Goal: Transaction & Acquisition: Purchase product/service

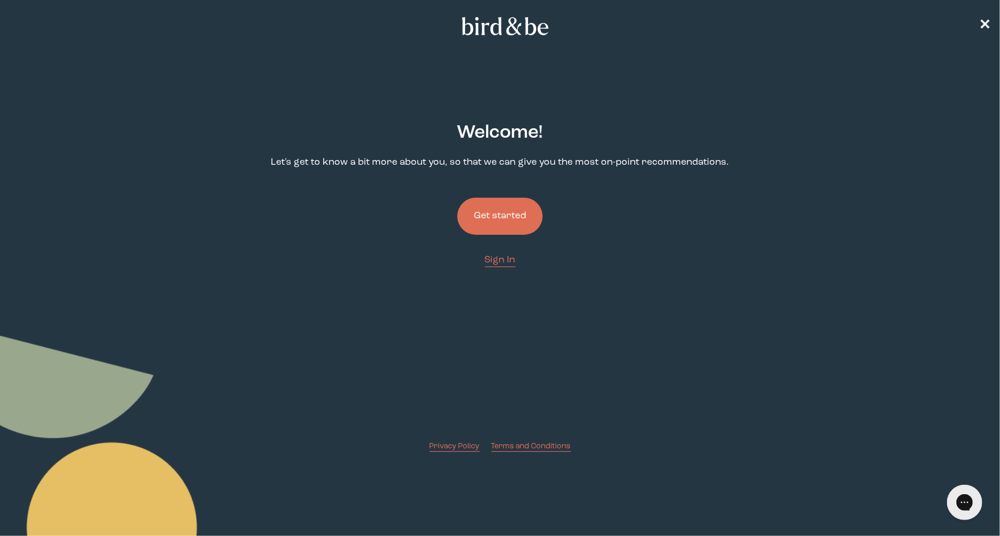
click at [495, 215] on button "Get started" at bounding box center [499, 216] width 85 height 37
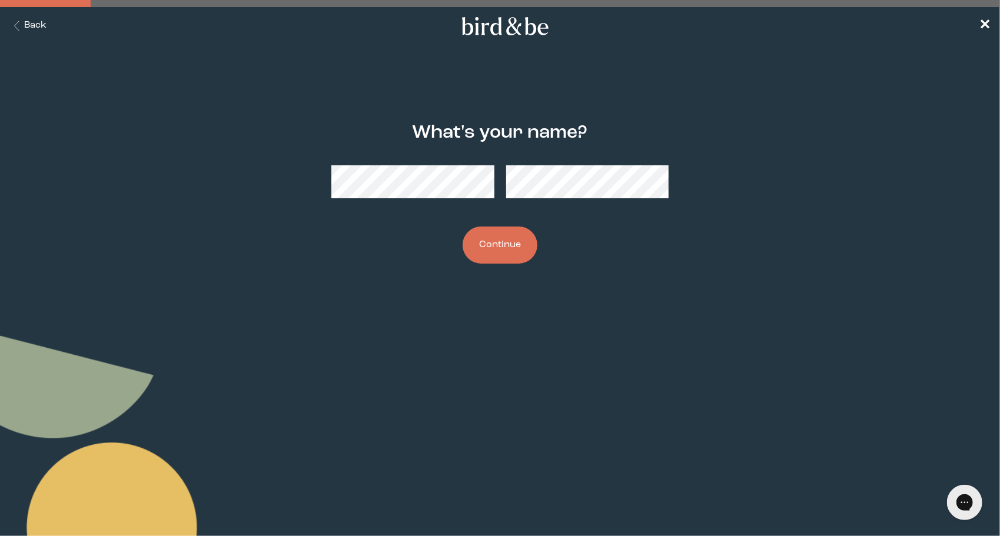
click at [479, 233] on button "Continue" at bounding box center [499, 245] width 75 height 37
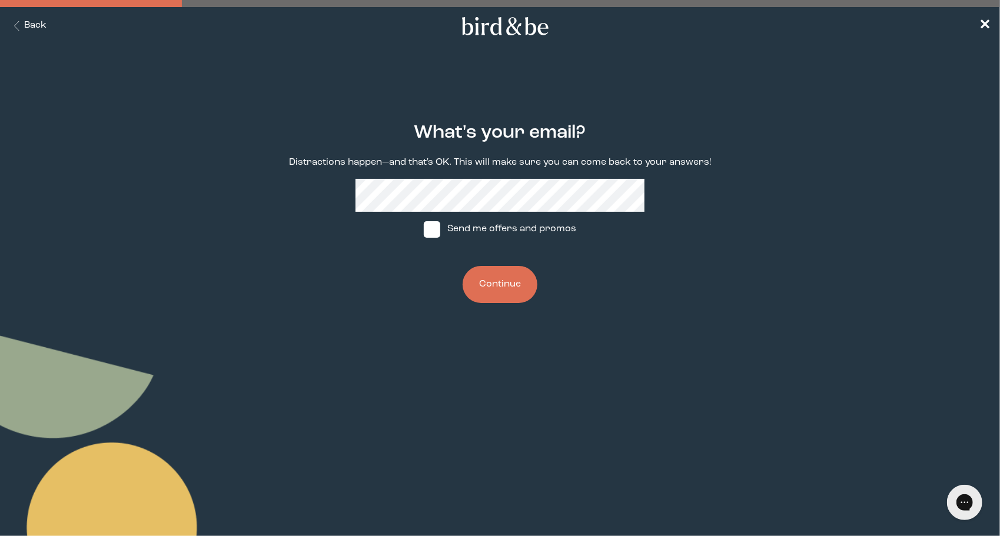
click at [512, 279] on button "Continue" at bounding box center [499, 284] width 75 height 37
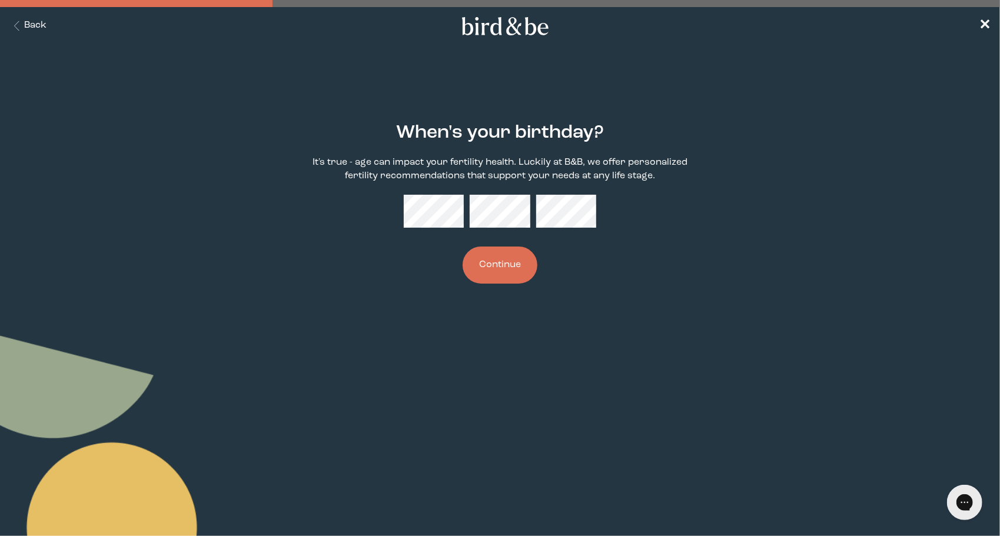
click at [482, 268] on button "Continue" at bounding box center [499, 265] width 75 height 37
click at [503, 266] on button "Continue" at bounding box center [499, 265] width 75 height 37
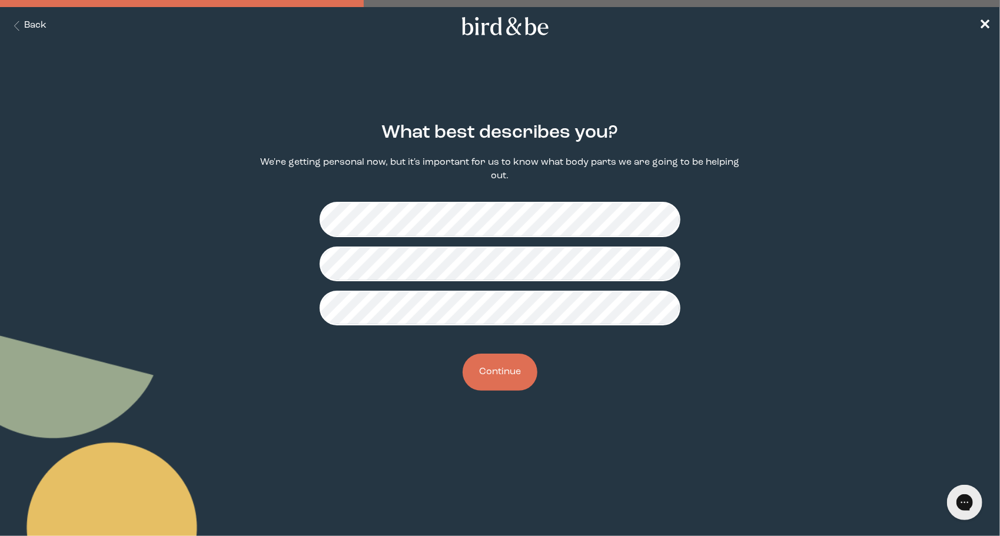
click at [477, 374] on button "Continue" at bounding box center [499, 372] width 75 height 37
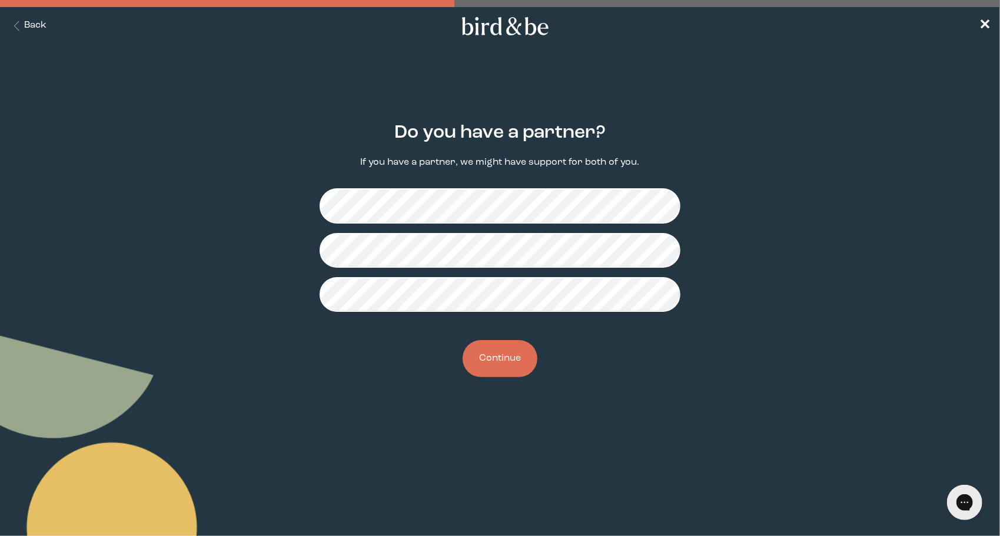
click at [493, 355] on button "Continue" at bounding box center [499, 358] width 75 height 37
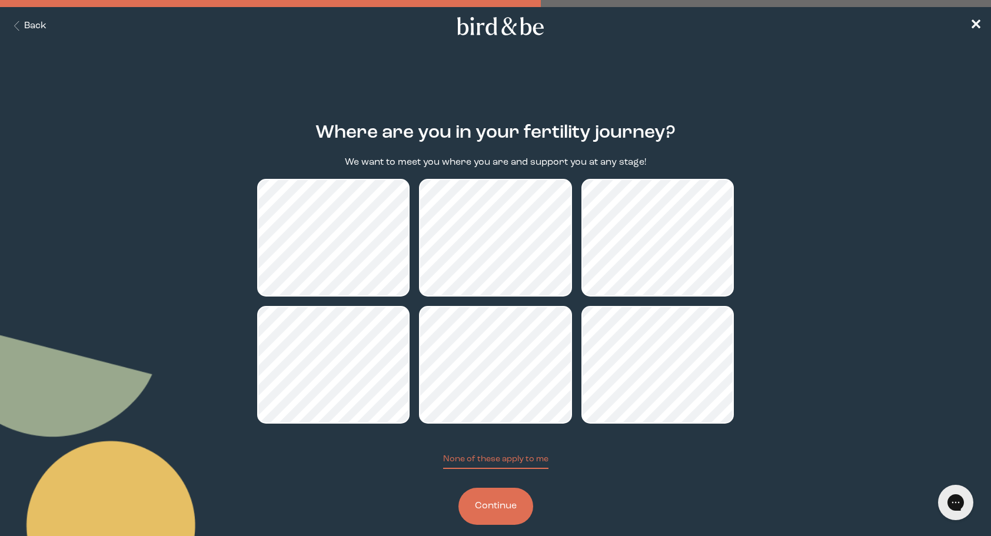
click at [509, 500] on button "Continue" at bounding box center [495, 506] width 75 height 37
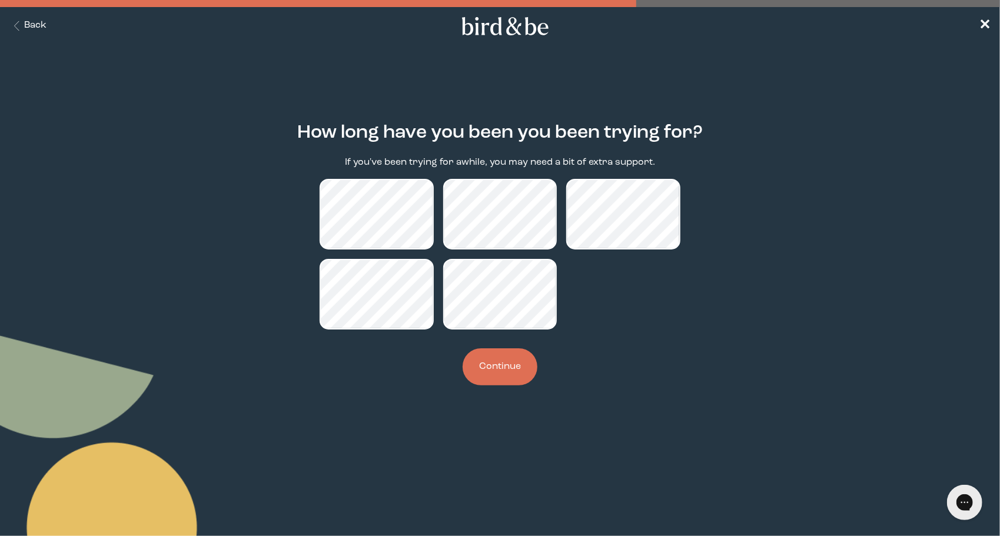
click at [533, 378] on button "Continue" at bounding box center [499, 366] width 75 height 37
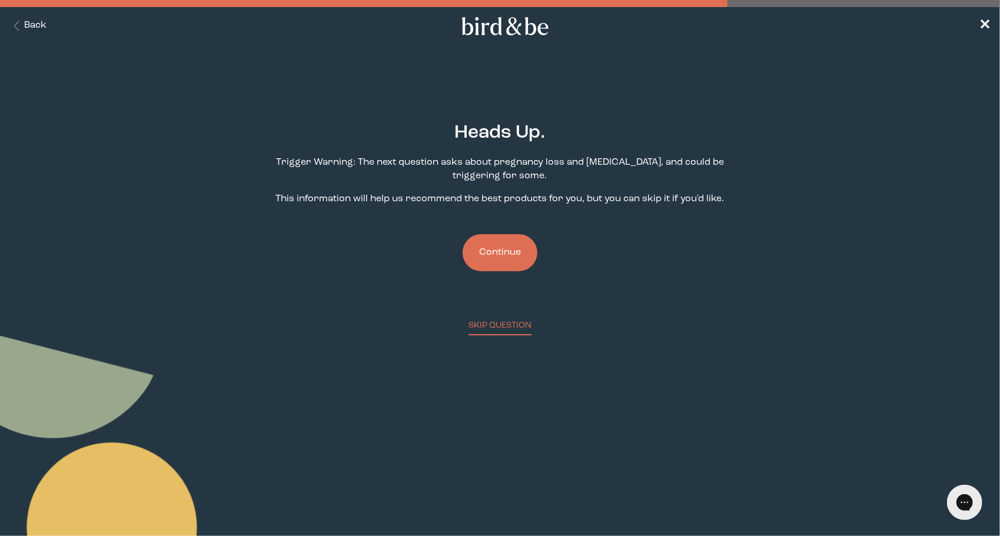
click at [510, 245] on button "Continue" at bounding box center [499, 252] width 75 height 37
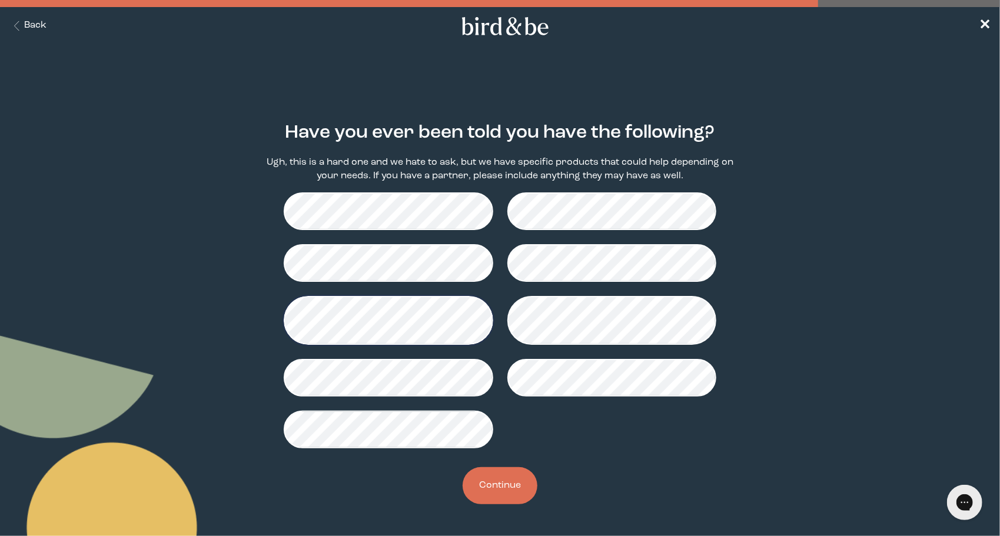
click at [530, 479] on button "Continue" at bounding box center [499, 485] width 75 height 37
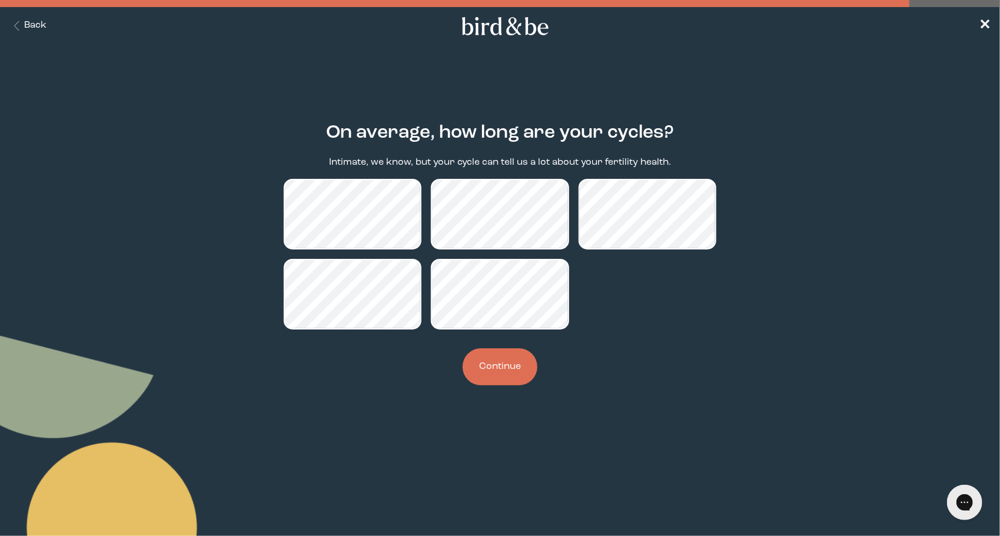
click at [503, 381] on button "Continue" at bounding box center [499, 366] width 75 height 37
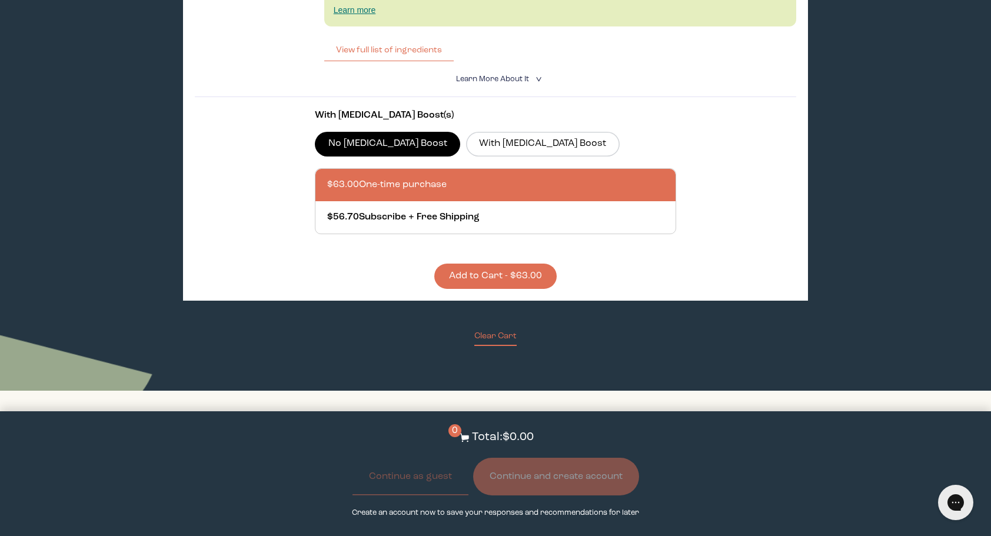
scroll to position [1977, 0]
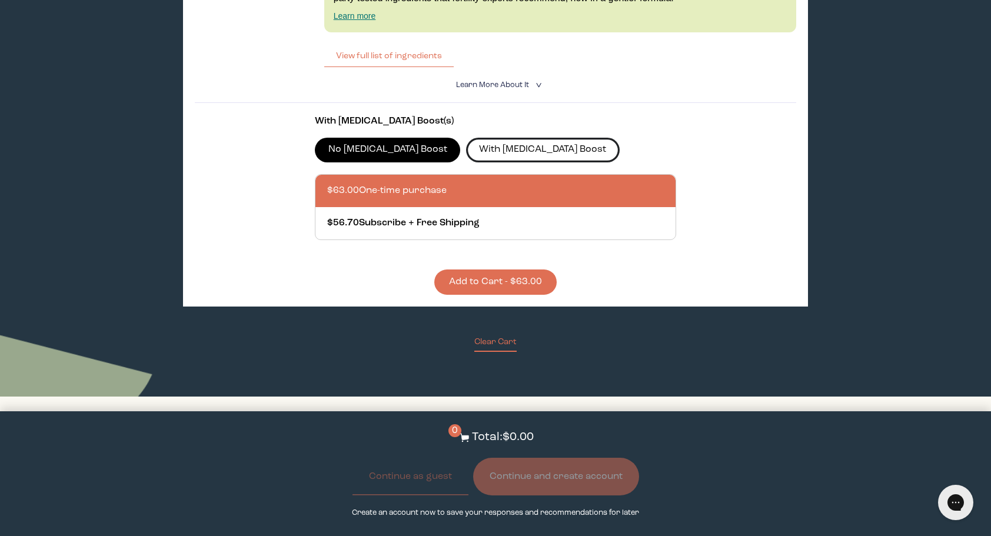
click at [500, 153] on label "With [MEDICAL_DATA] Boost" at bounding box center [543, 150] width 154 height 25
click at [0, 0] on input "With [MEDICAL_DATA] Boost" at bounding box center [0, 0] width 0 height 0
click at [778, 220] on section "With CoQ10 Boost(s) No CoQ10 Boost With CoQ10 Boost $78.00 One-time purchase $7…" at bounding box center [496, 199] width 602 height 192
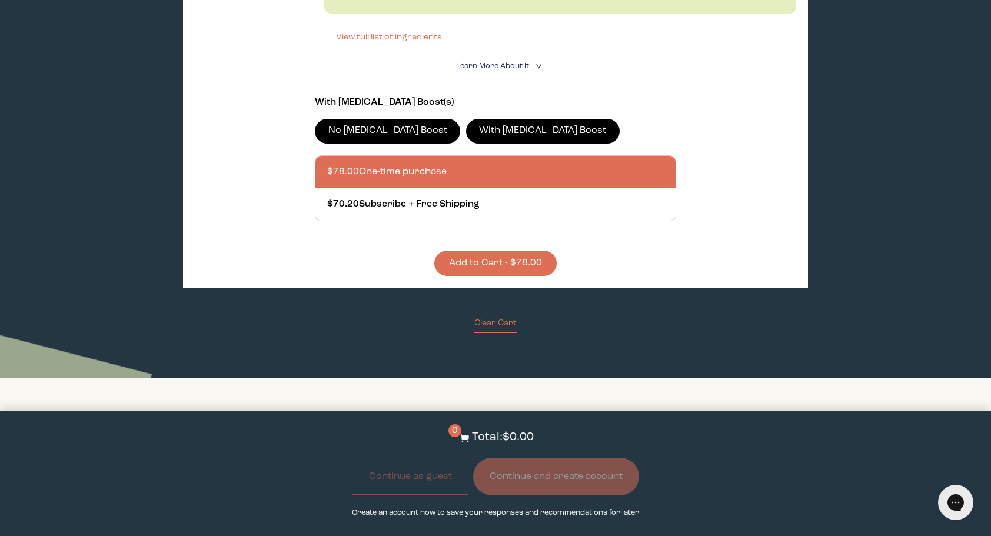
scroll to position [2001, 0]
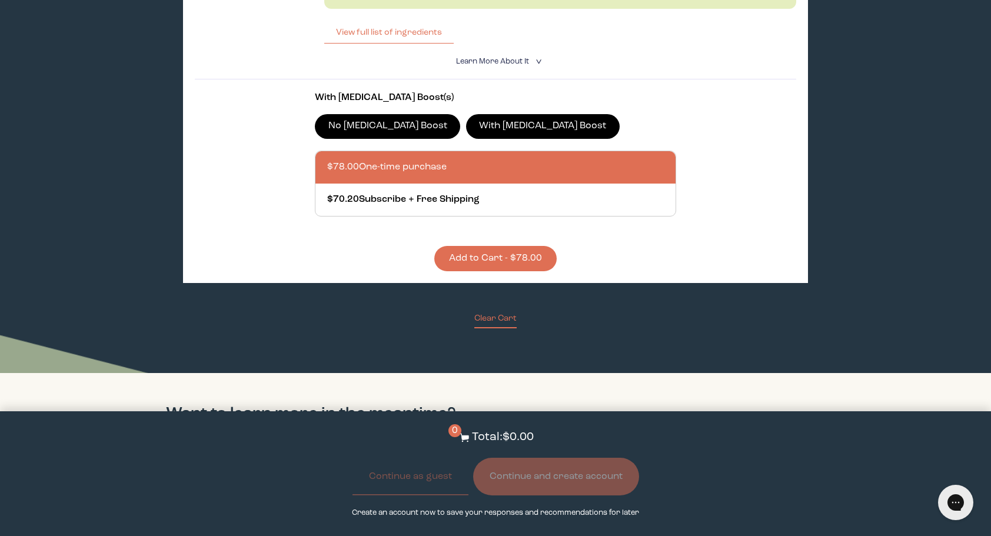
click at [527, 271] on button "Add to Cart - $78.00" at bounding box center [495, 258] width 122 height 25
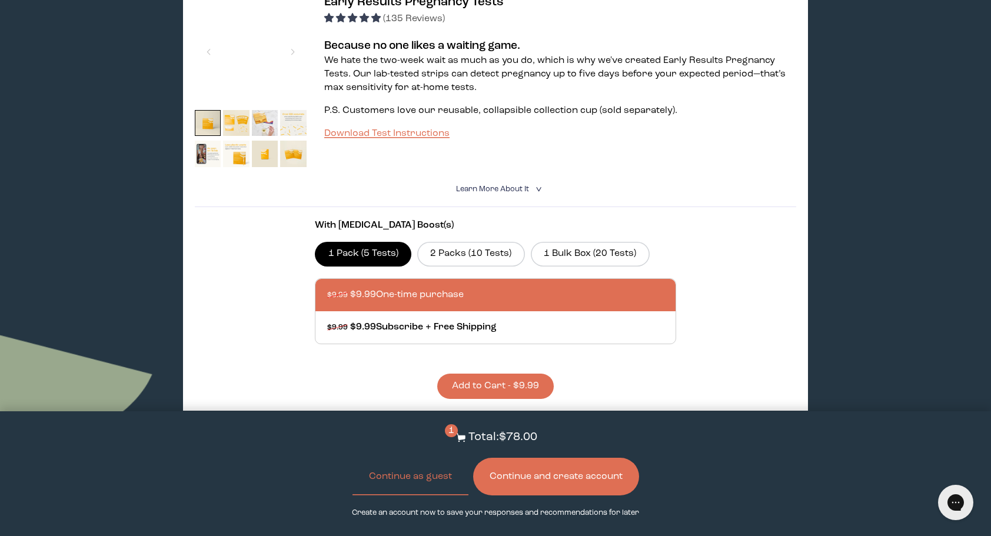
scroll to position [659, 0]
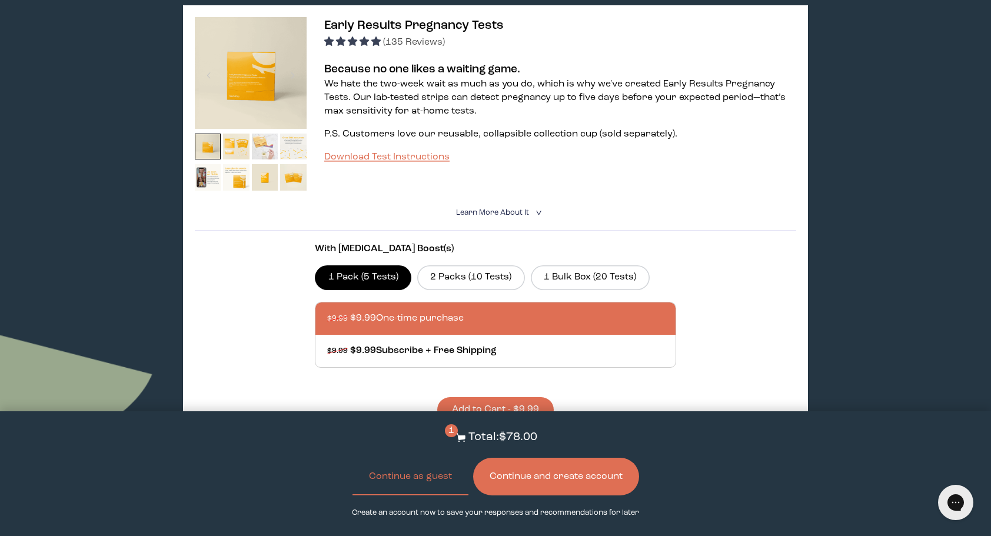
click at [272, 156] on img at bounding box center [265, 147] width 26 height 26
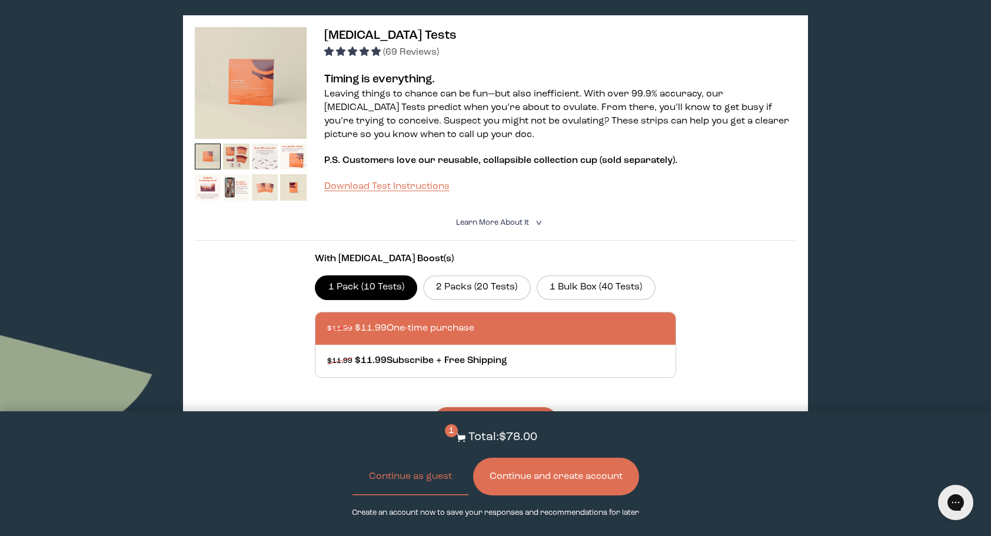
scroll to position [235, 0]
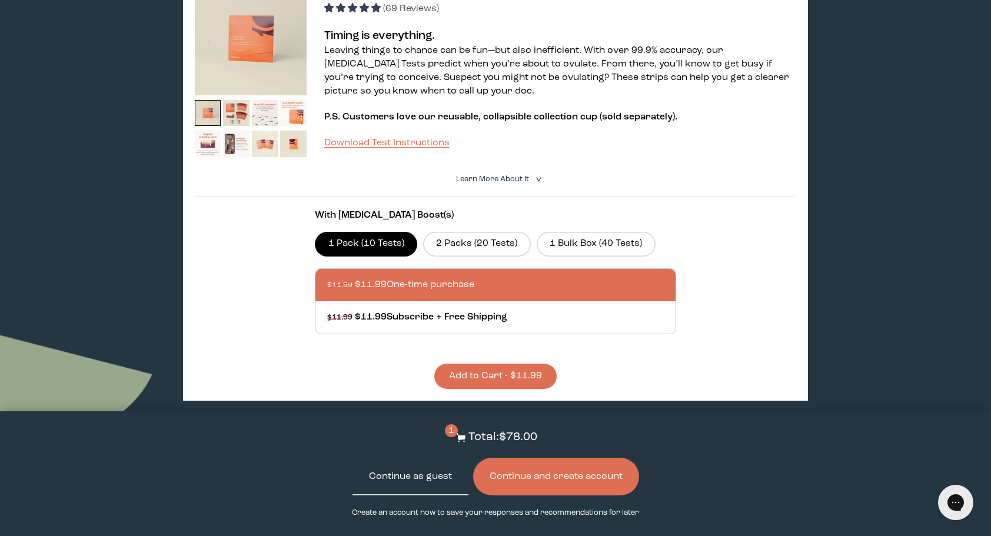
click at [446, 477] on button "Continue as guest" at bounding box center [410, 477] width 116 height 38
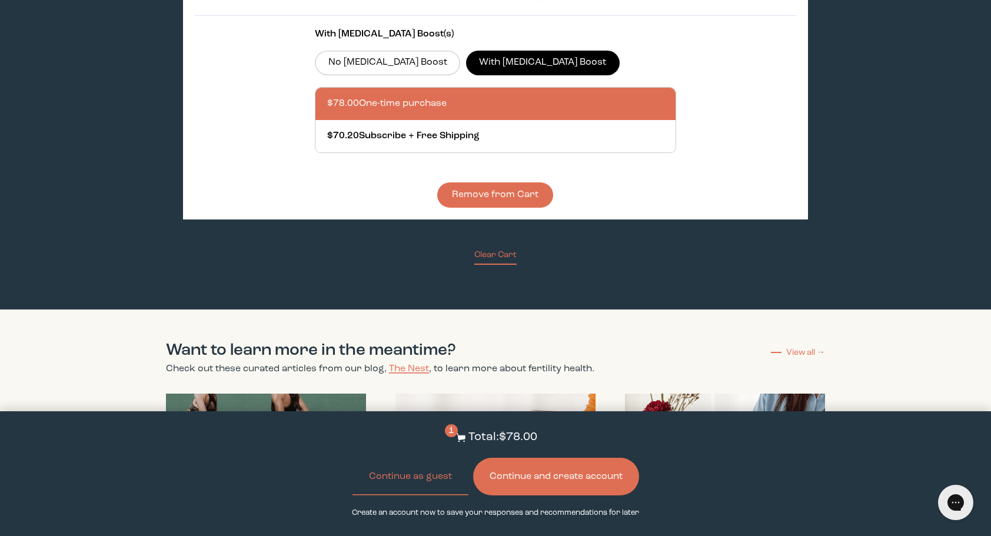
scroll to position [2112, 0]
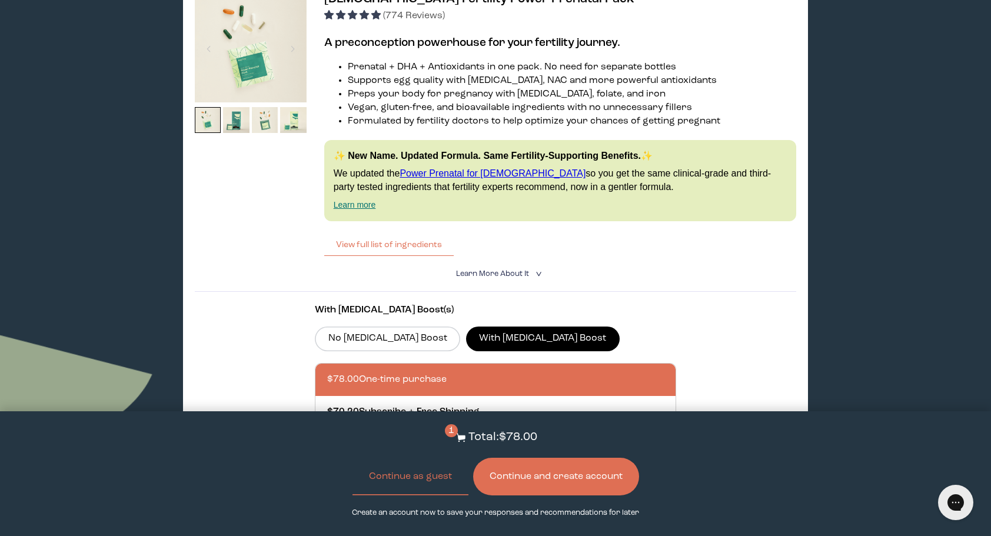
scroll to position [1735, 0]
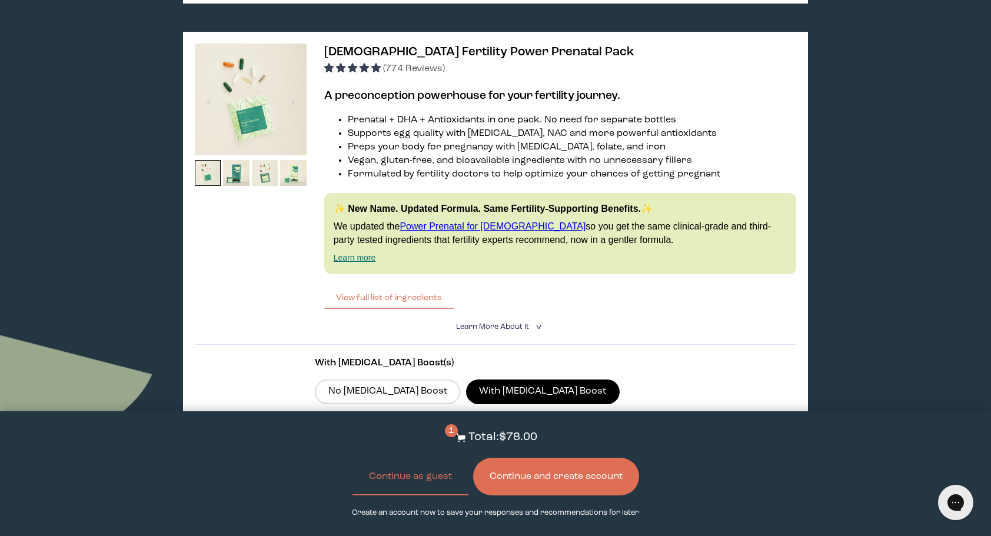
click at [520, 331] on span "Learn More About it" at bounding box center [492, 327] width 73 height 8
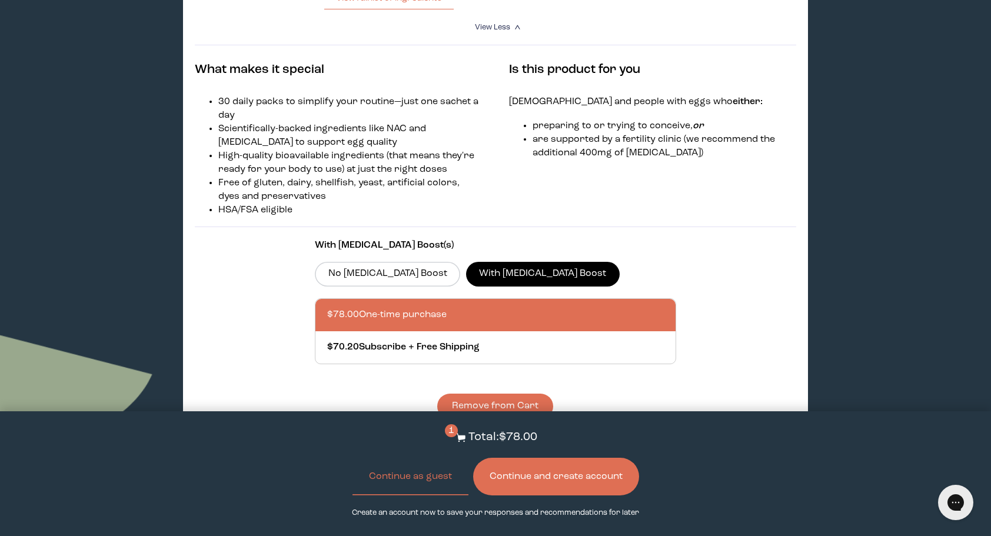
scroll to position [2088, 0]
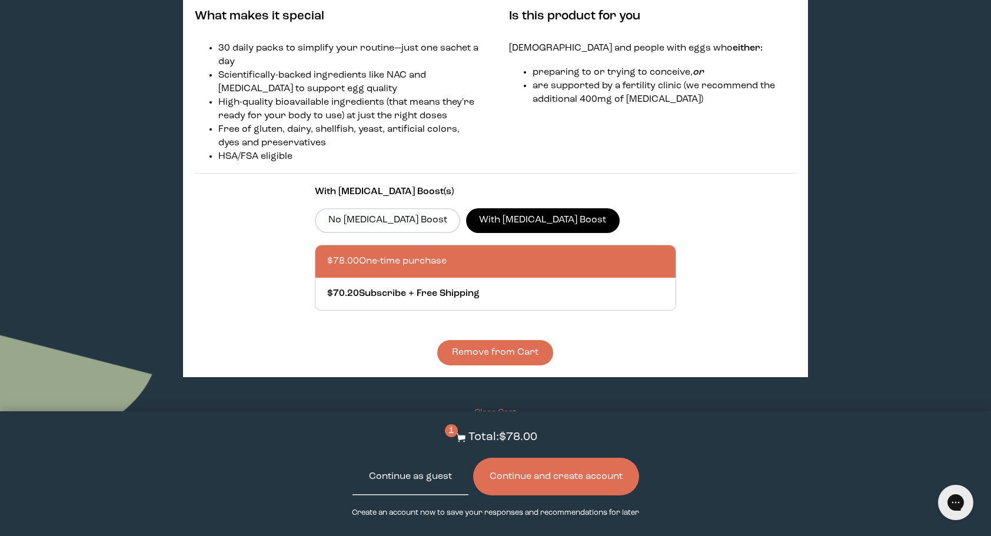
click at [417, 470] on button "Continue as guest" at bounding box center [410, 477] width 116 height 38
